Goal: Task Accomplishment & Management: Use online tool/utility

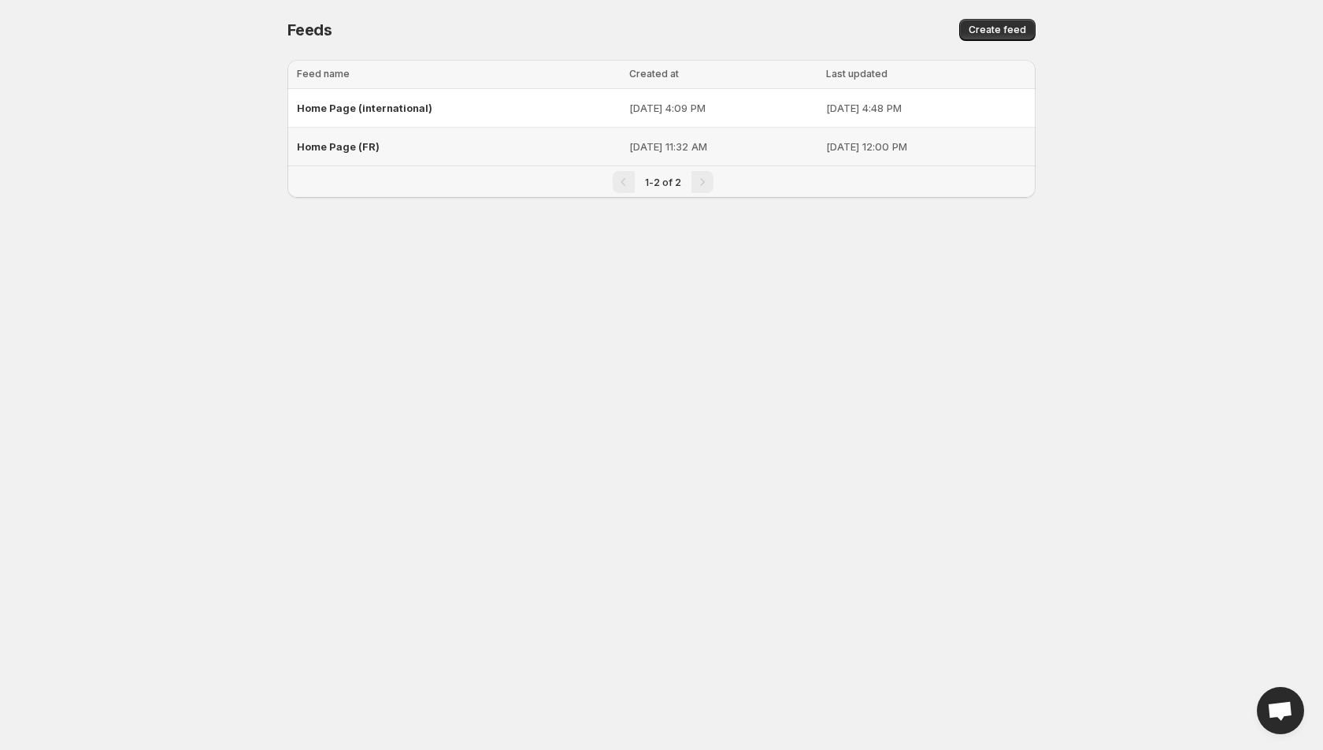
click at [339, 146] on span "Home Page (FR)" at bounding box center [338, 146] width 83 height 13
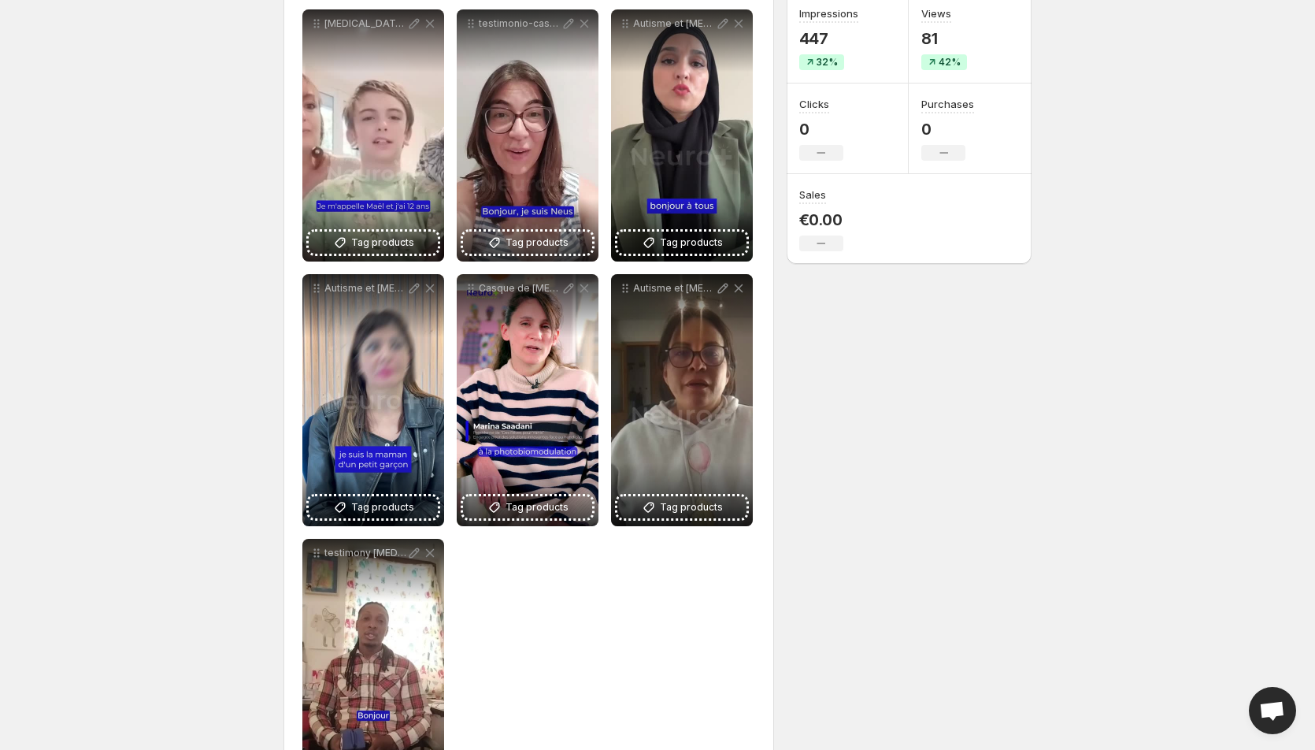
scroll to position [236, 0]
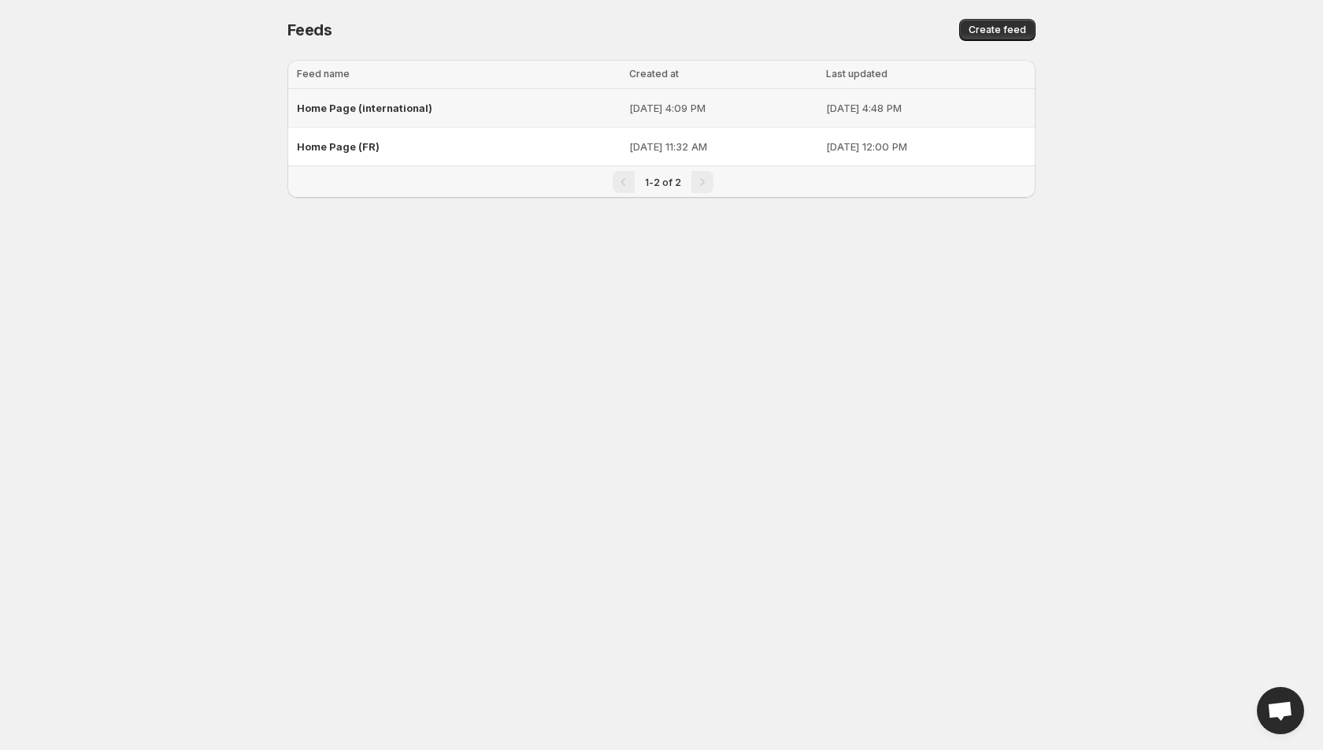
click at [408, 112] on span "Home Page (international)" at bounding box center [364, 108] width 135 height 13
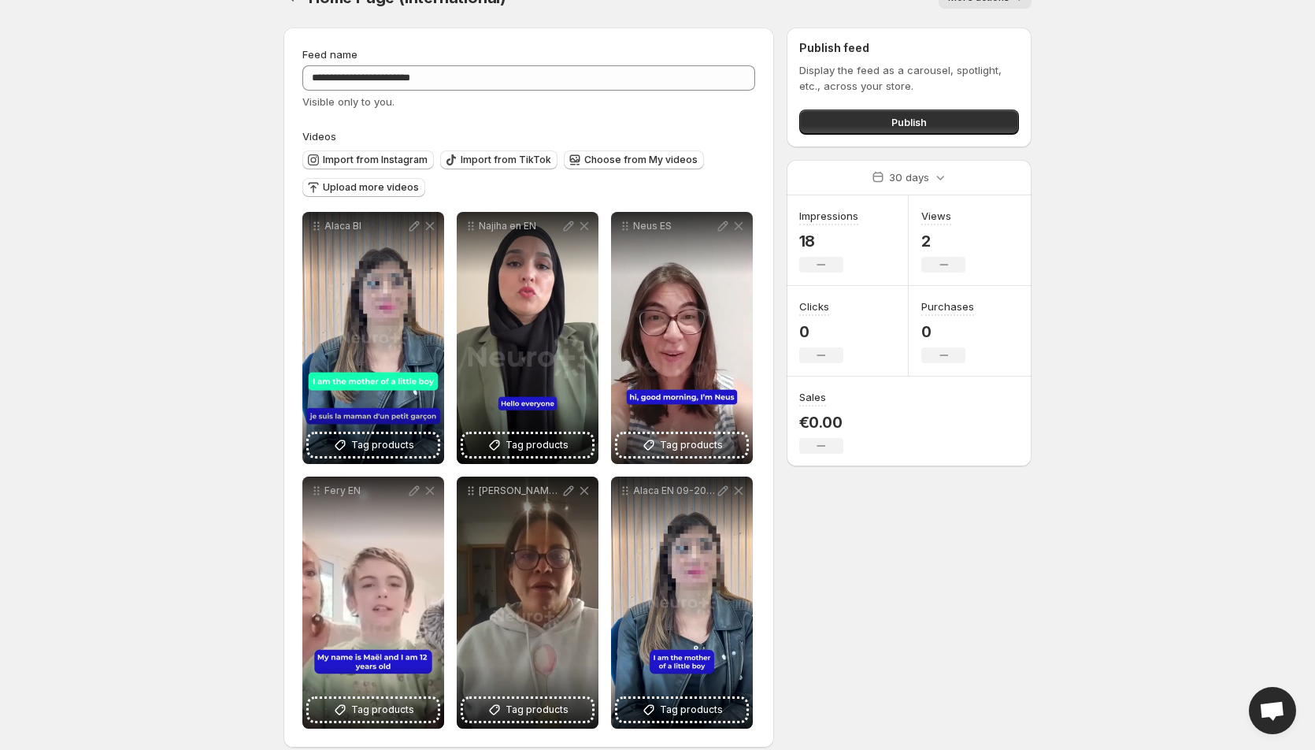
scroll to position [49, 0]
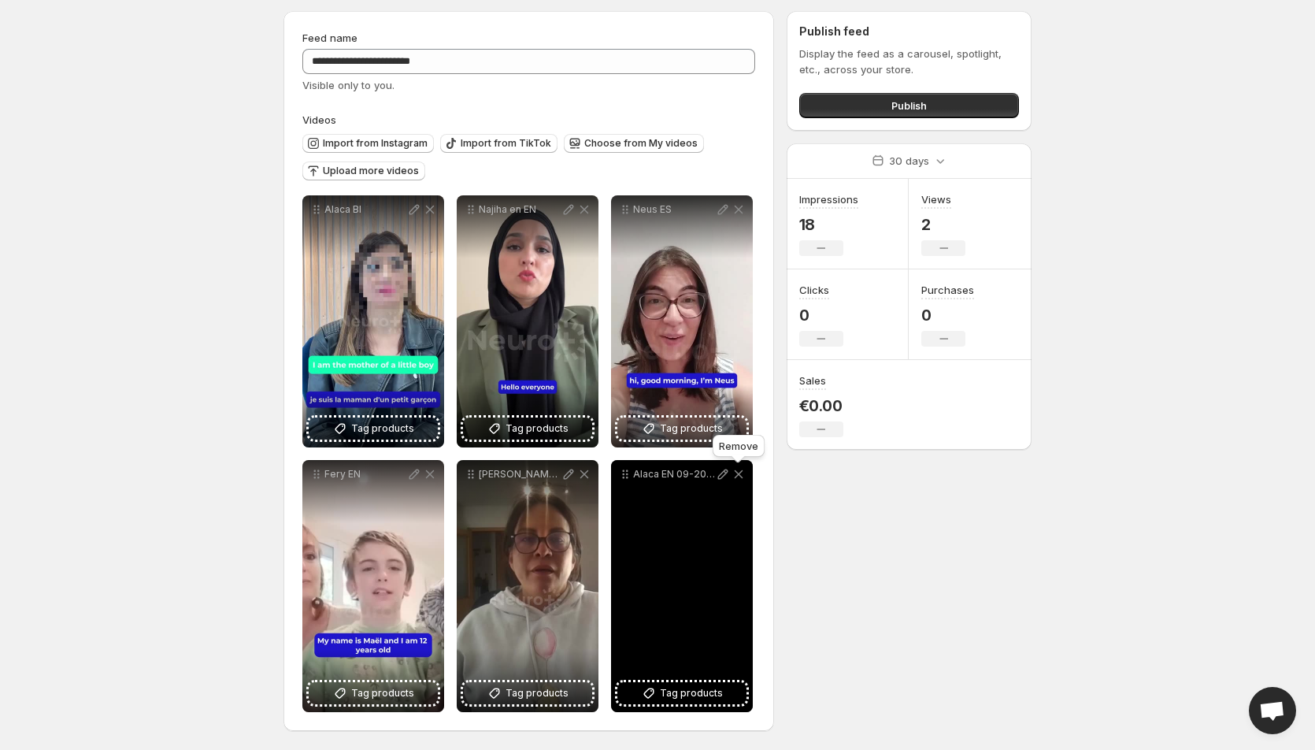
click at [740, 474] on icon at bounding box center [739, 474] width 16 height 16
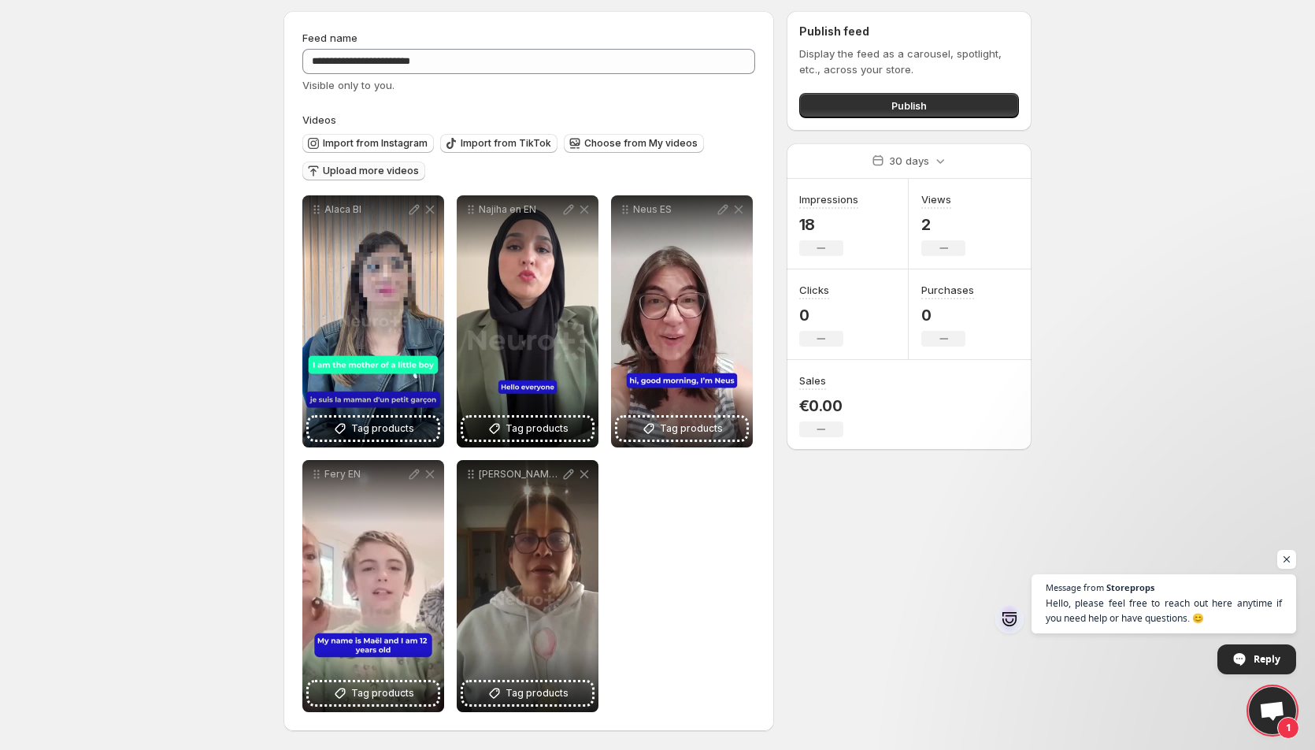
click at [372, 174] on span "Upload more videos" at bounding box center [371, 171] width 96 height 13
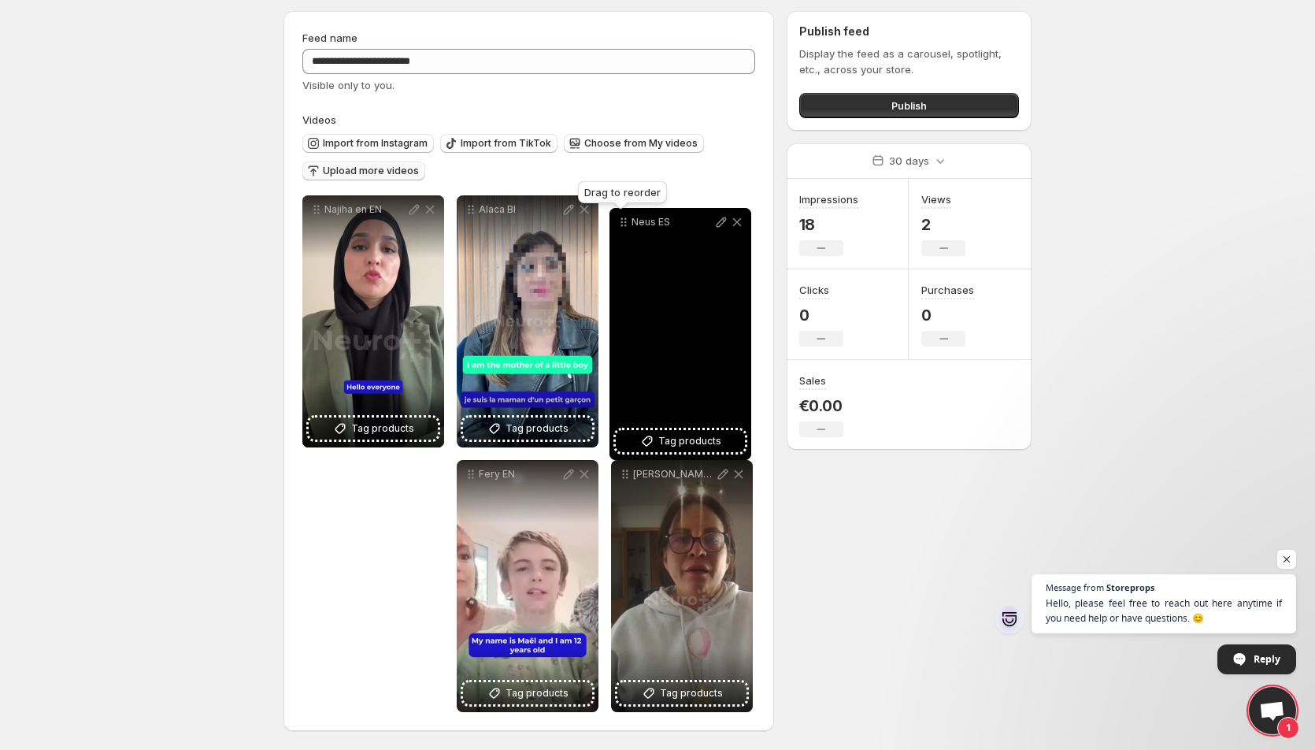
drag, startPoint x: 321, startPoint y: 473, endPoint x: 628, endPoint y: 221, distance: 397.3
click at [628, 221] on icon at bounding box center [624, 222] width 16 height 16
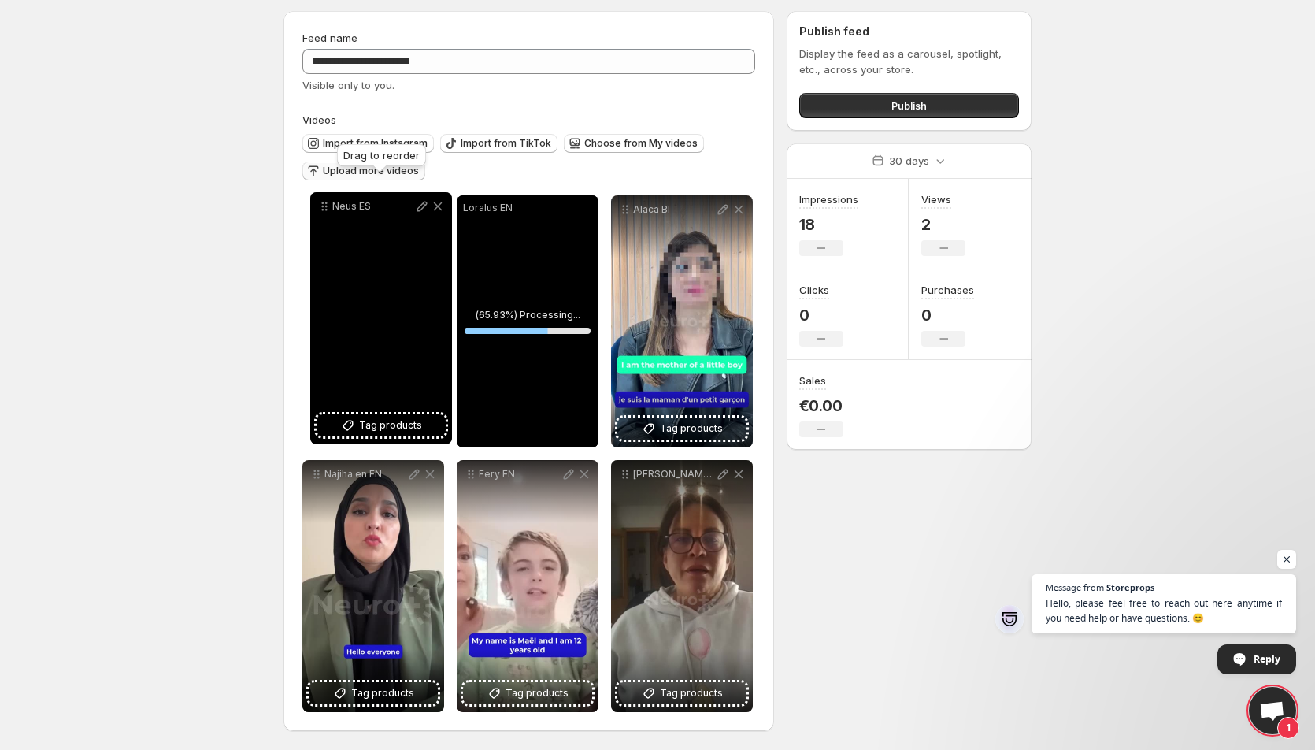
drag, startPoint x: 625, startPoint y: 212, endPoint x: 324, endPoint y: 209, distance: 300.8
click at [324, 209] on icon at bounding box center [325, 206] width 16 height 16
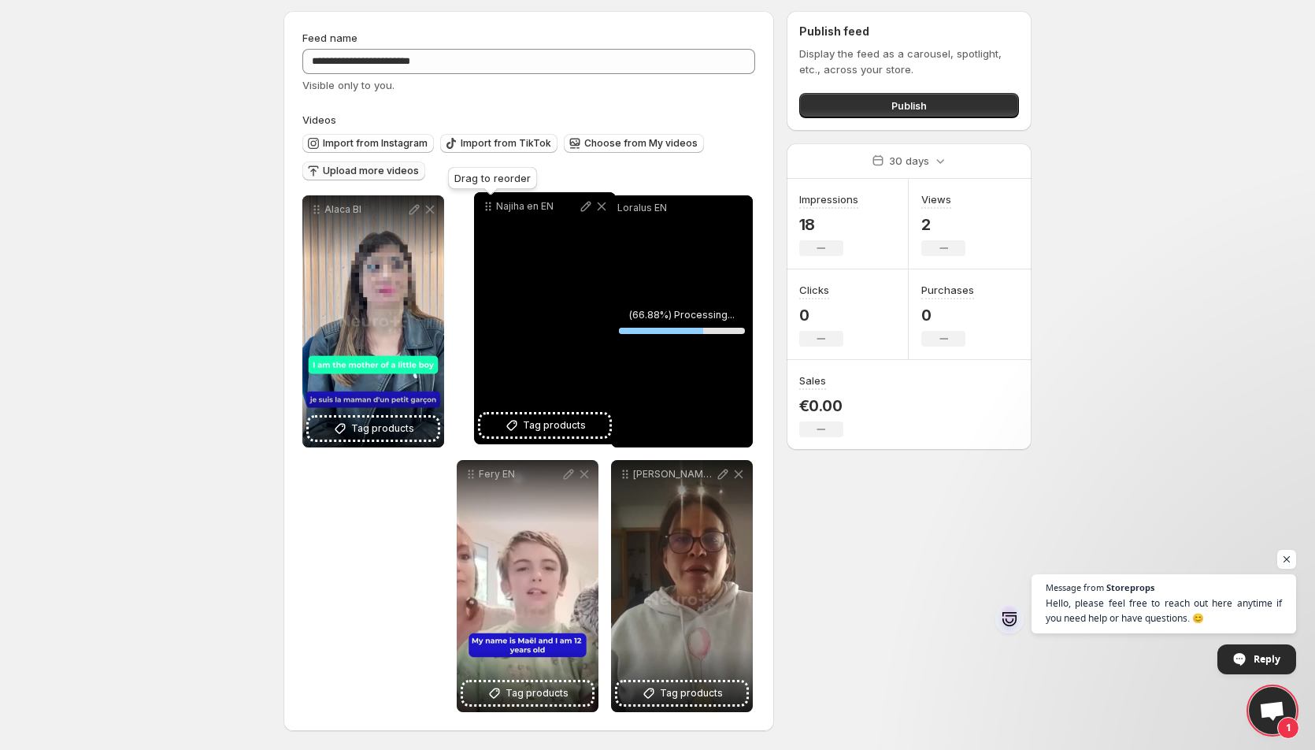
drag, startPoint x: 312, startPoint y: 480, endPoint x: 484, endPoint y: 213, distance: 318.1
click at [484, 213] on icon at bounding box center [488, 206] width 16 height 16
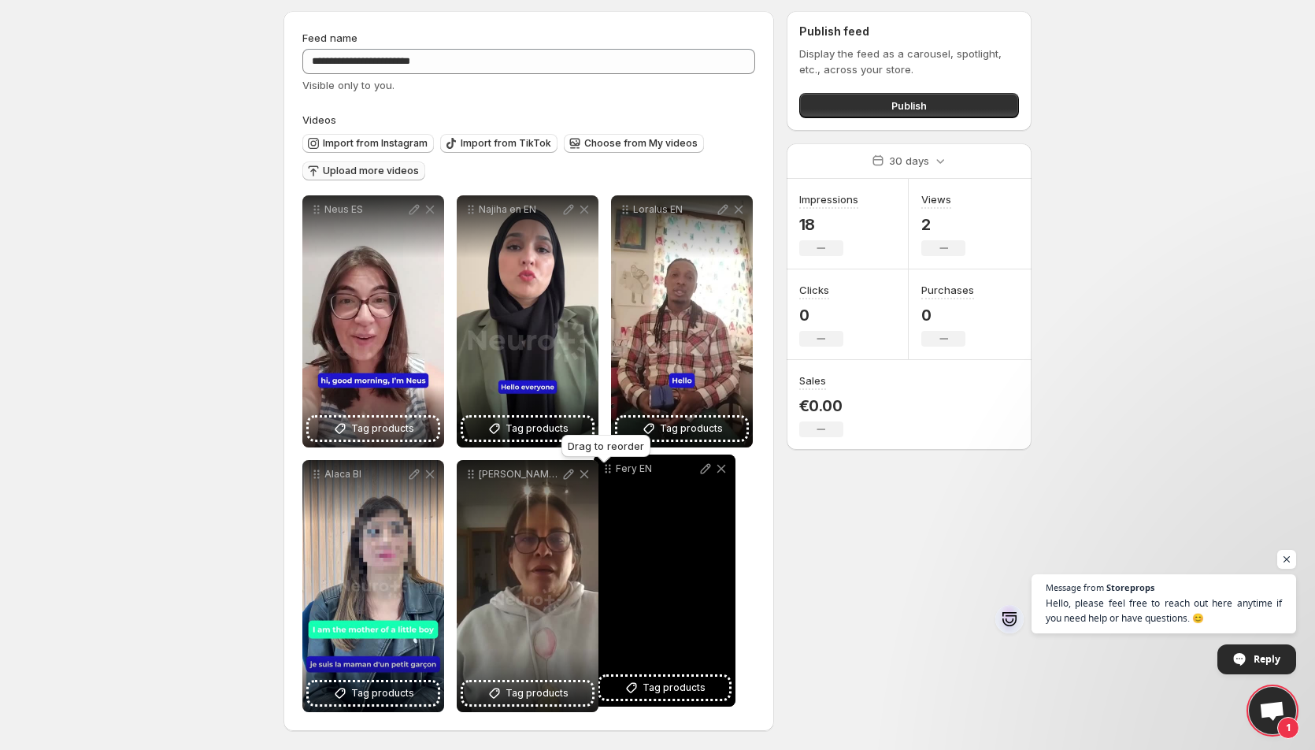
drag, startPoint x: 465, startPoint y: 475, endPoint x: 602, endPoint y: 469, distance: 137.1
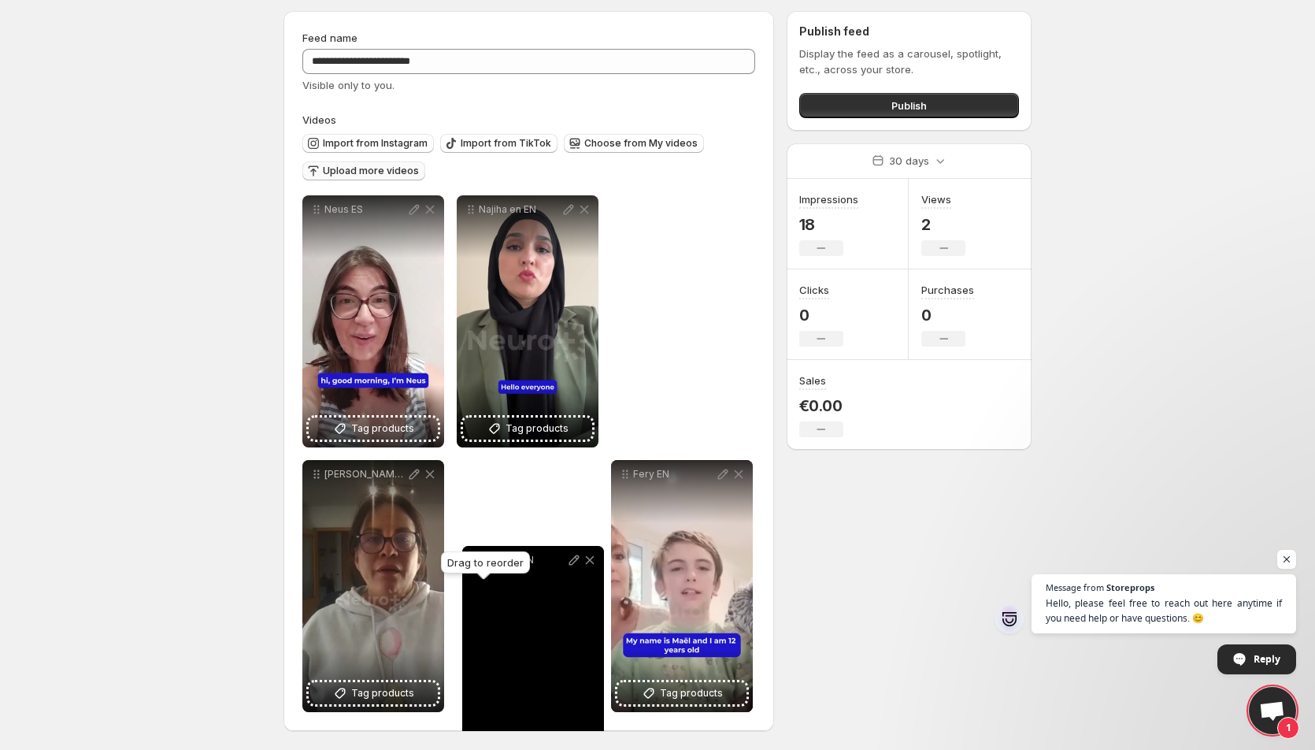
drag, startPoint x: 628, startPoint y: 210, endPoint x: 480, endPoint y: 561, distance: 380.4
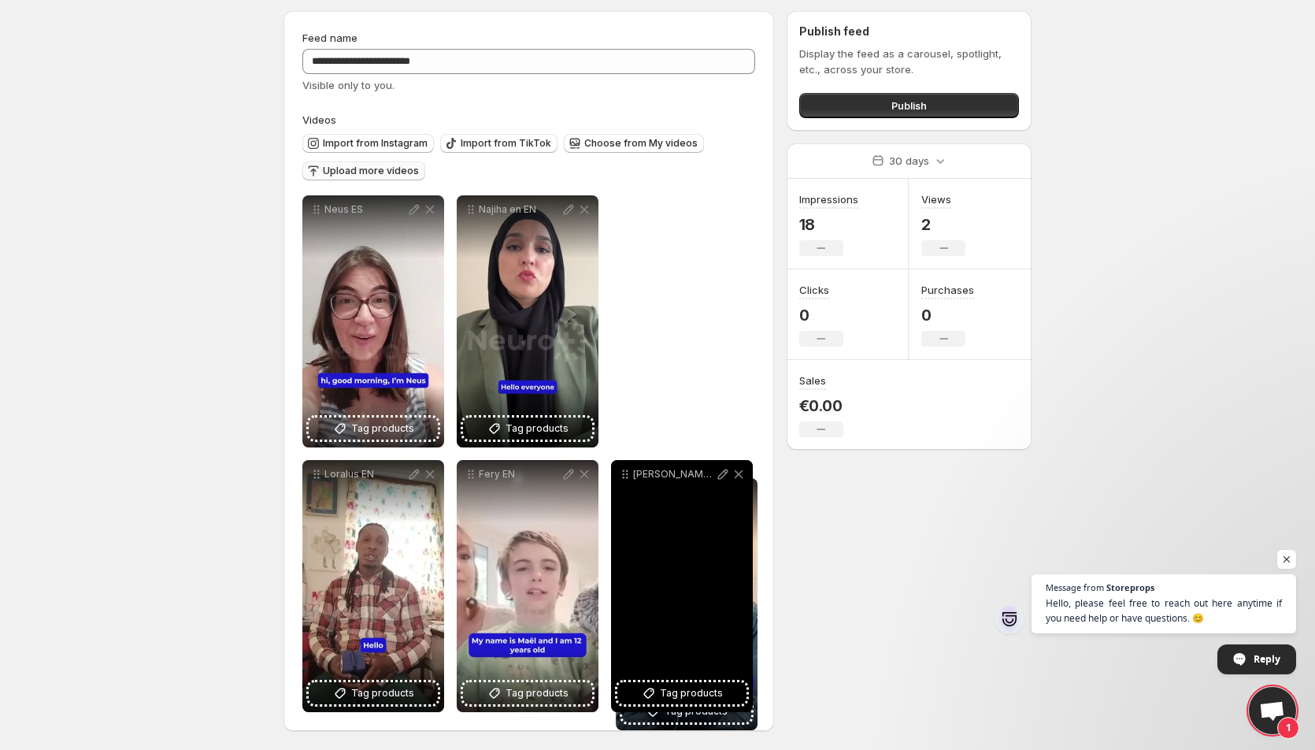
drag, startPoint x: 624, startPoint y: 209, endPoint x: 629, endPoint y: 492, distance: 282.7
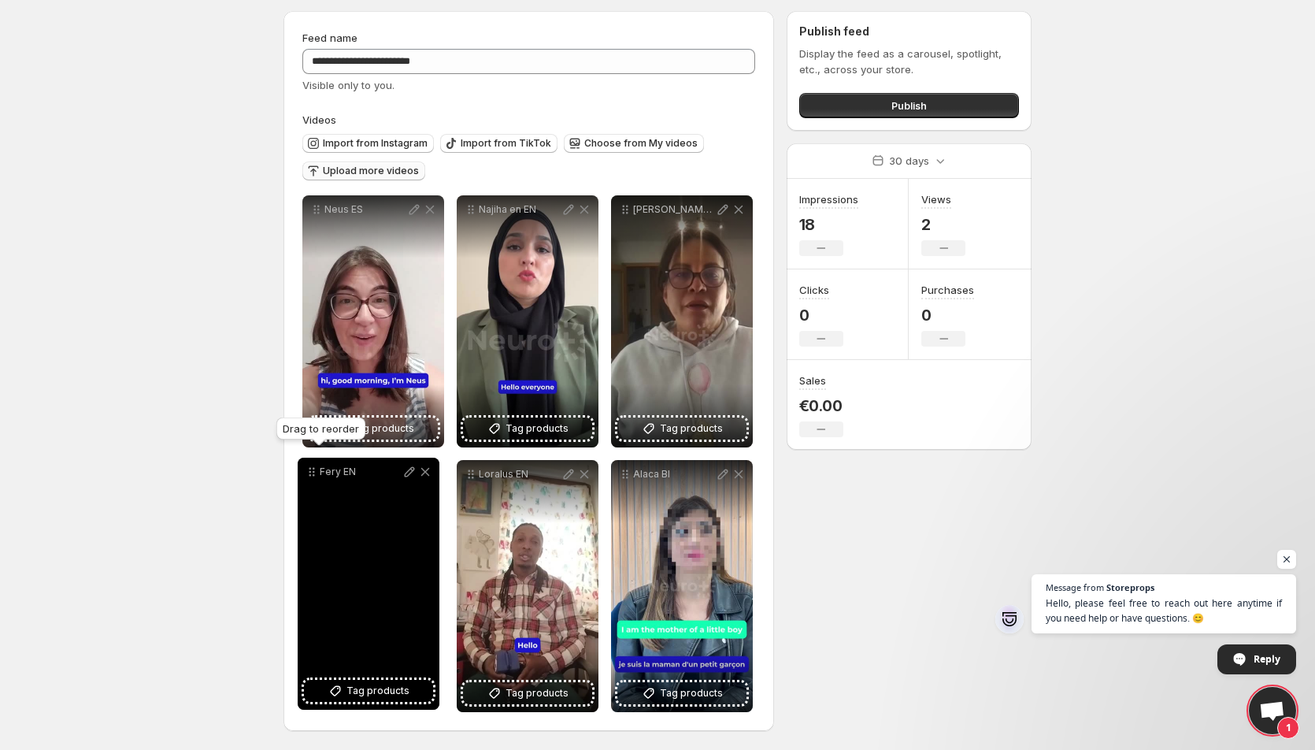
drag, startPoint x: 472, startPoint y: 472, endPoint x: 313, endPoint y: 470, distance: 159.1
click at [313, 470] on icon at bounding box center [312, 472] width 16 height 16
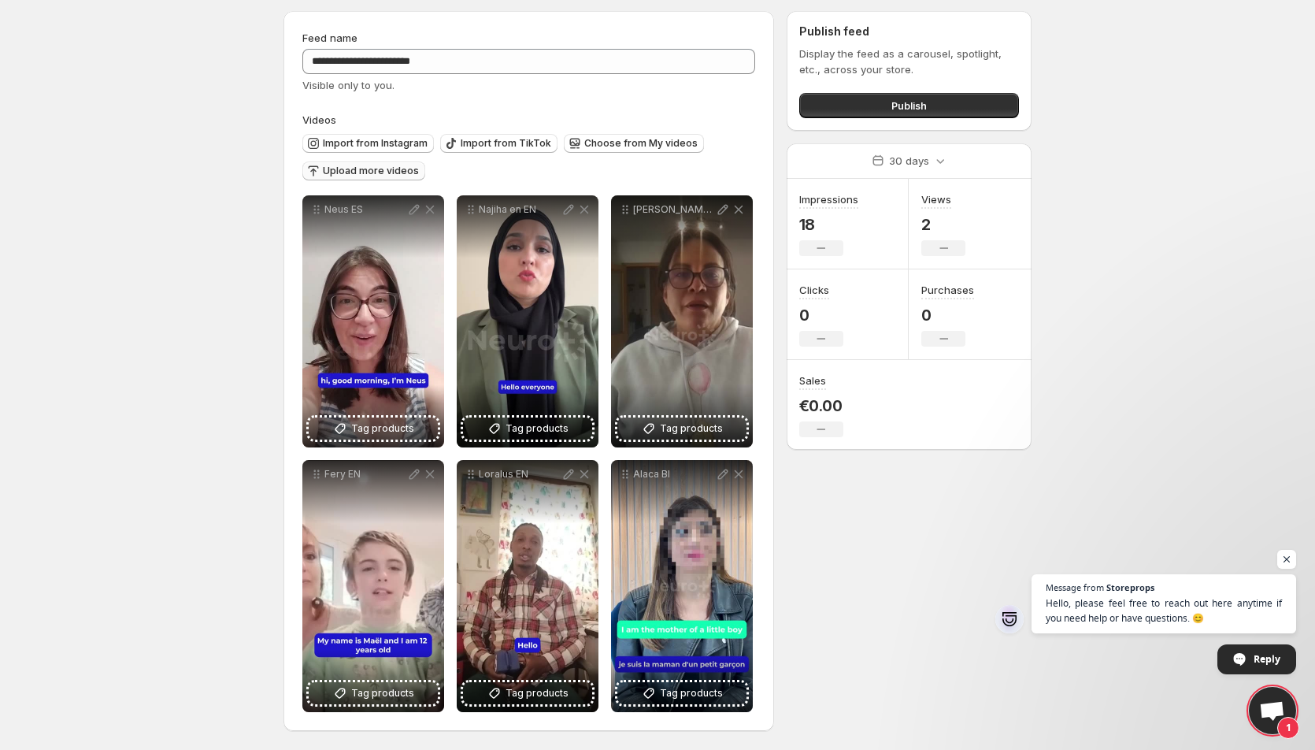
scroll to position [0, 0]
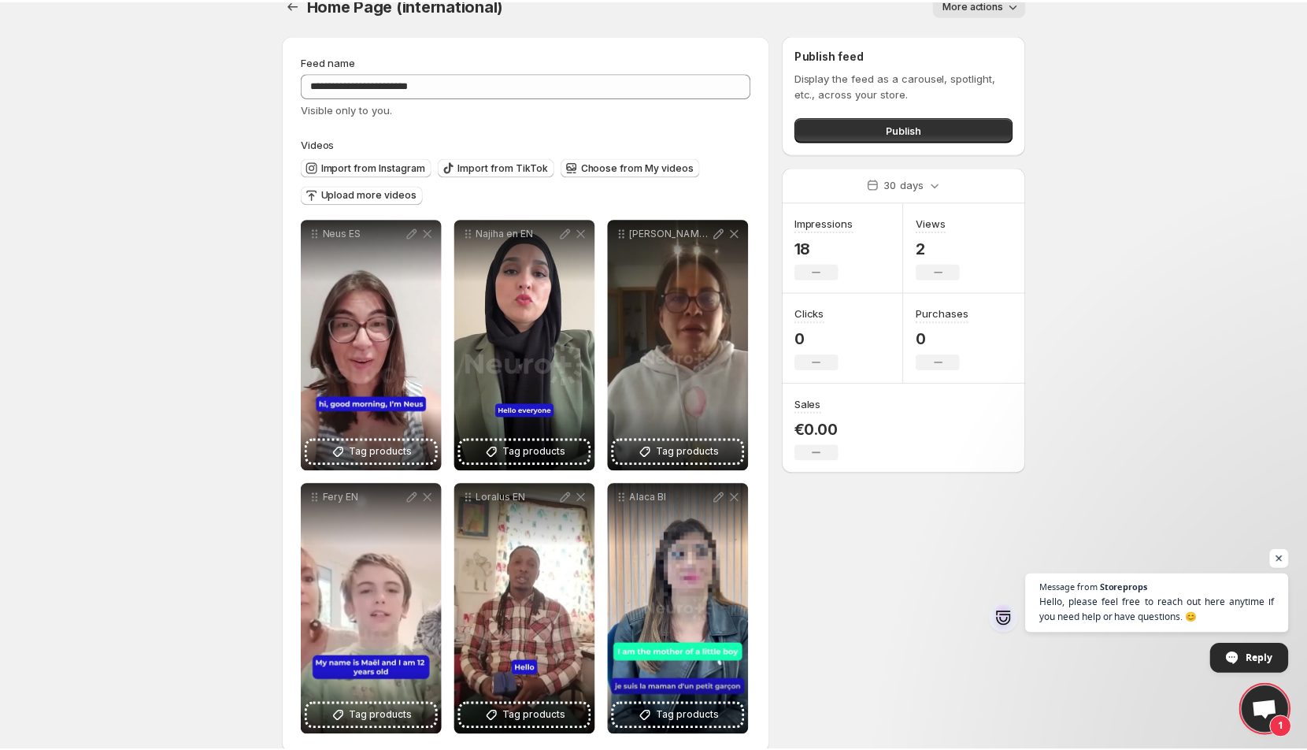
scroll to position [49, 0]
